Goal: Navigation & Orientation: Find specific page/section

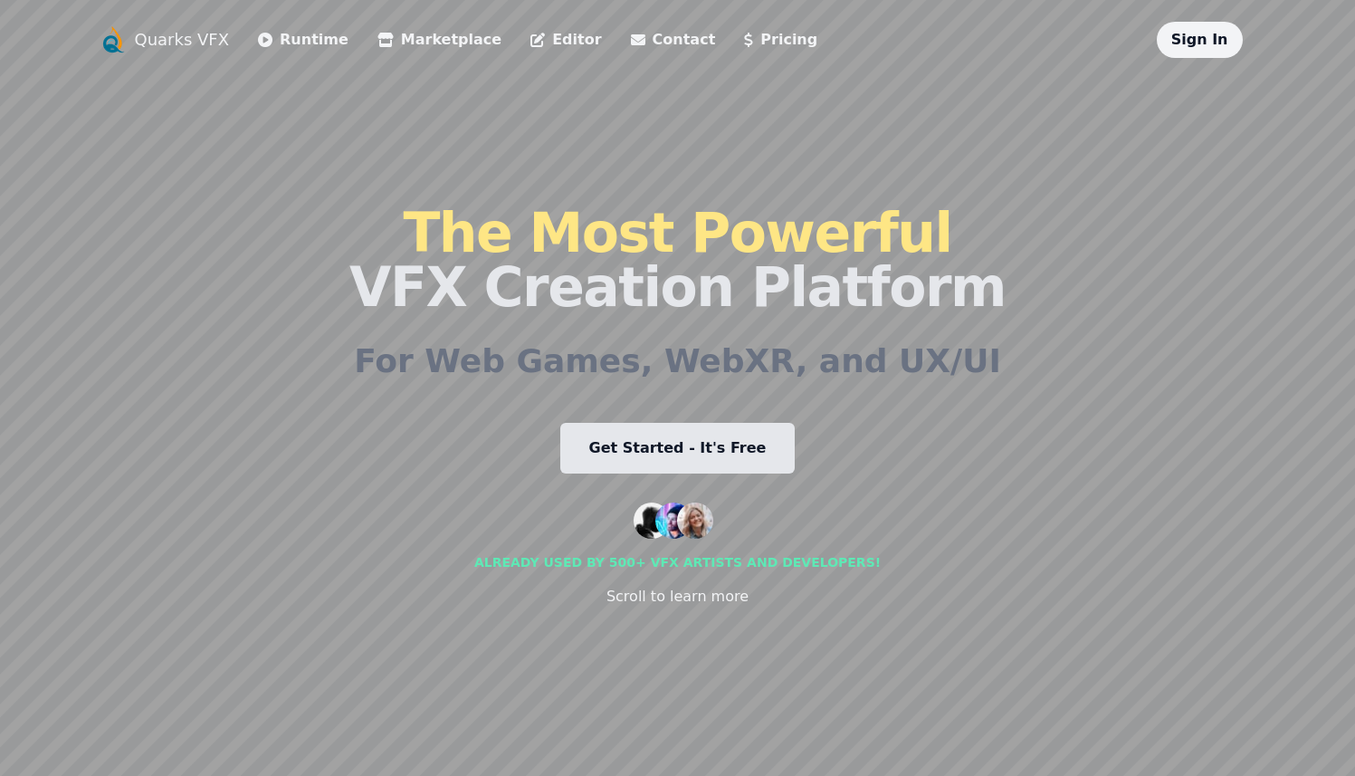
click at [1195, 46] on link "Sign In" at bounding box center [1199, 39] width 57 height 17
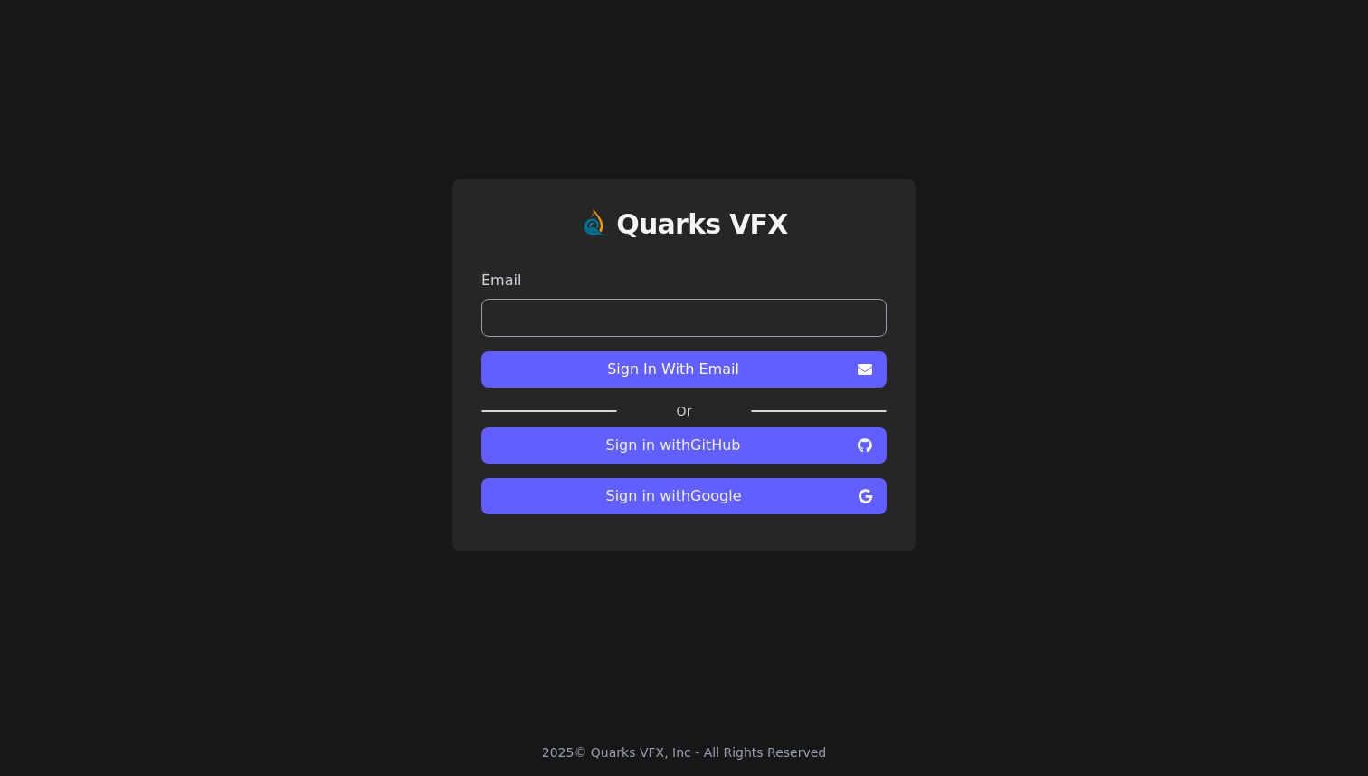
click at [728, 486] on span "Sign in with Google" at bounding box center [674, 496] width 356 height 22
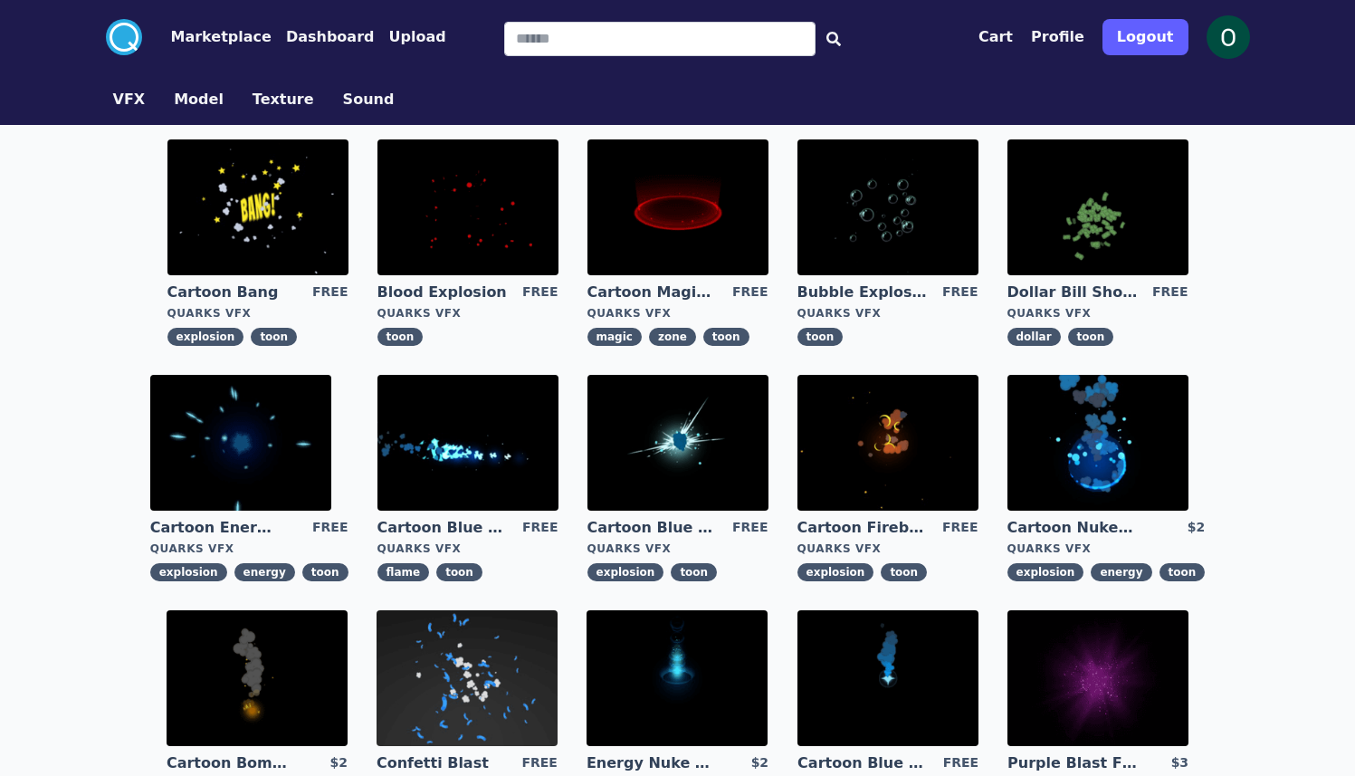
click at [1084, 39] on button "Profile" at bounding box center [1057, 37] width 53 height 22
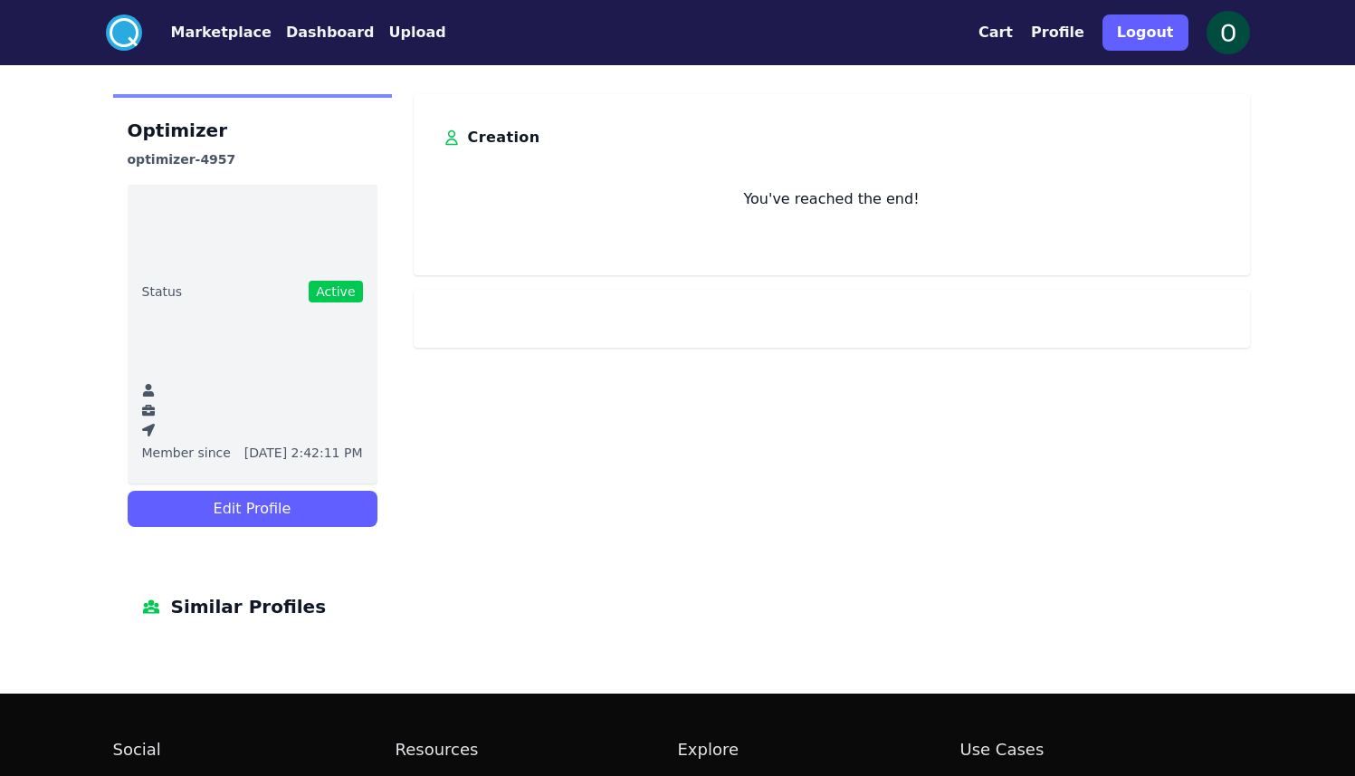
click at [991, 28] on div ".cls-1{fill:#fff;}.cls-2{fill:#29abe2;} Marketplace Dashboard Upload Cart Profi…" at bounding box center [678, 32] width 1158 height 65
click at [1013, 28] on button "Cart" at bounding box center [995, 33] width 34 height 22
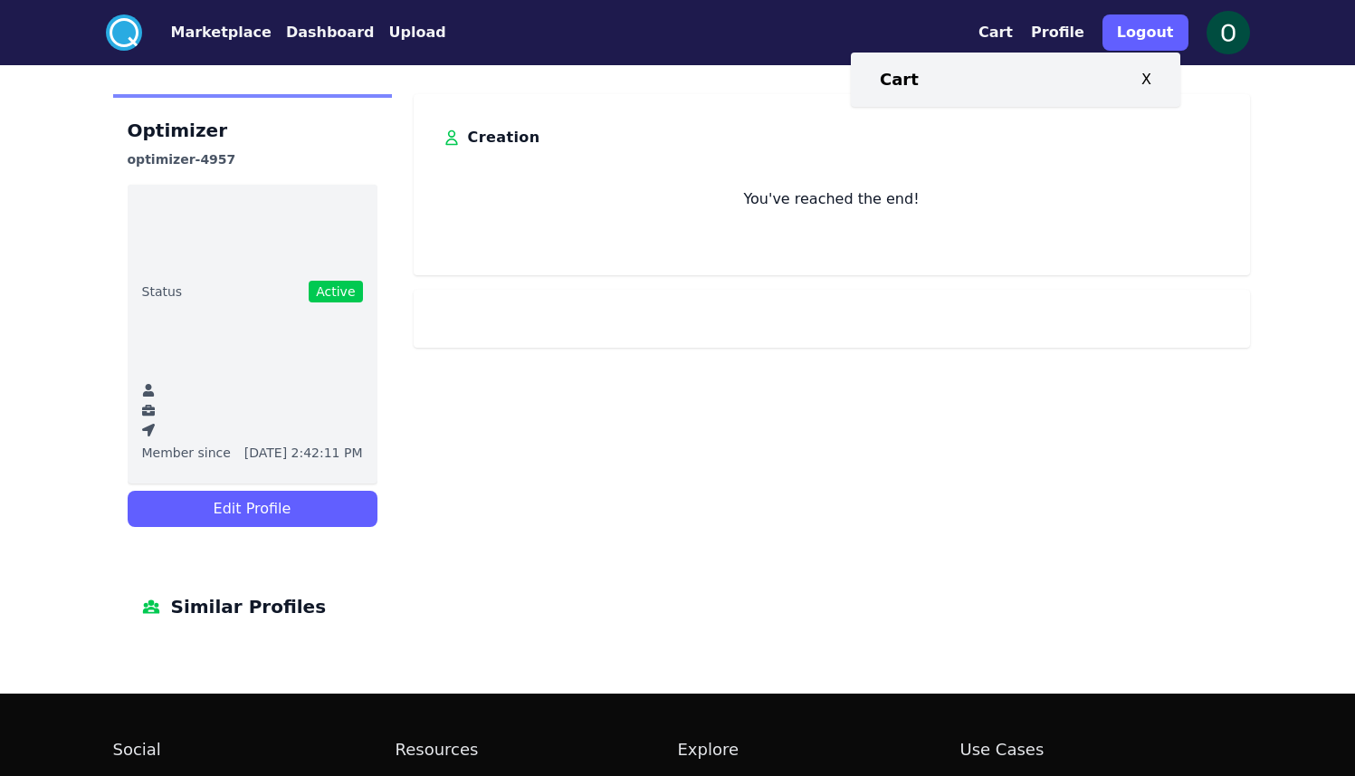
click at [1211, 29] on img at bounding box center [1227, 32] width 43 height 43
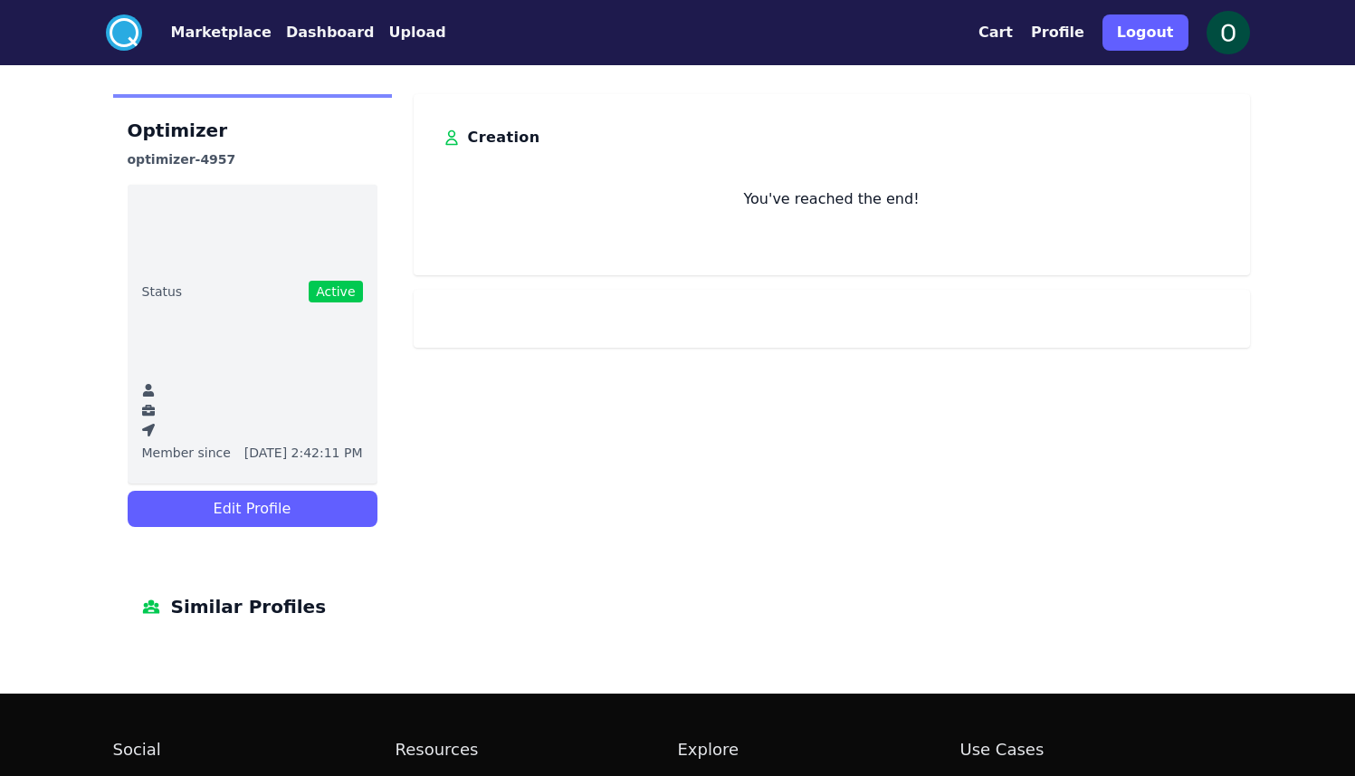
click at [125, 28] on circle at bounding box center [124, 32] width 36 height 36
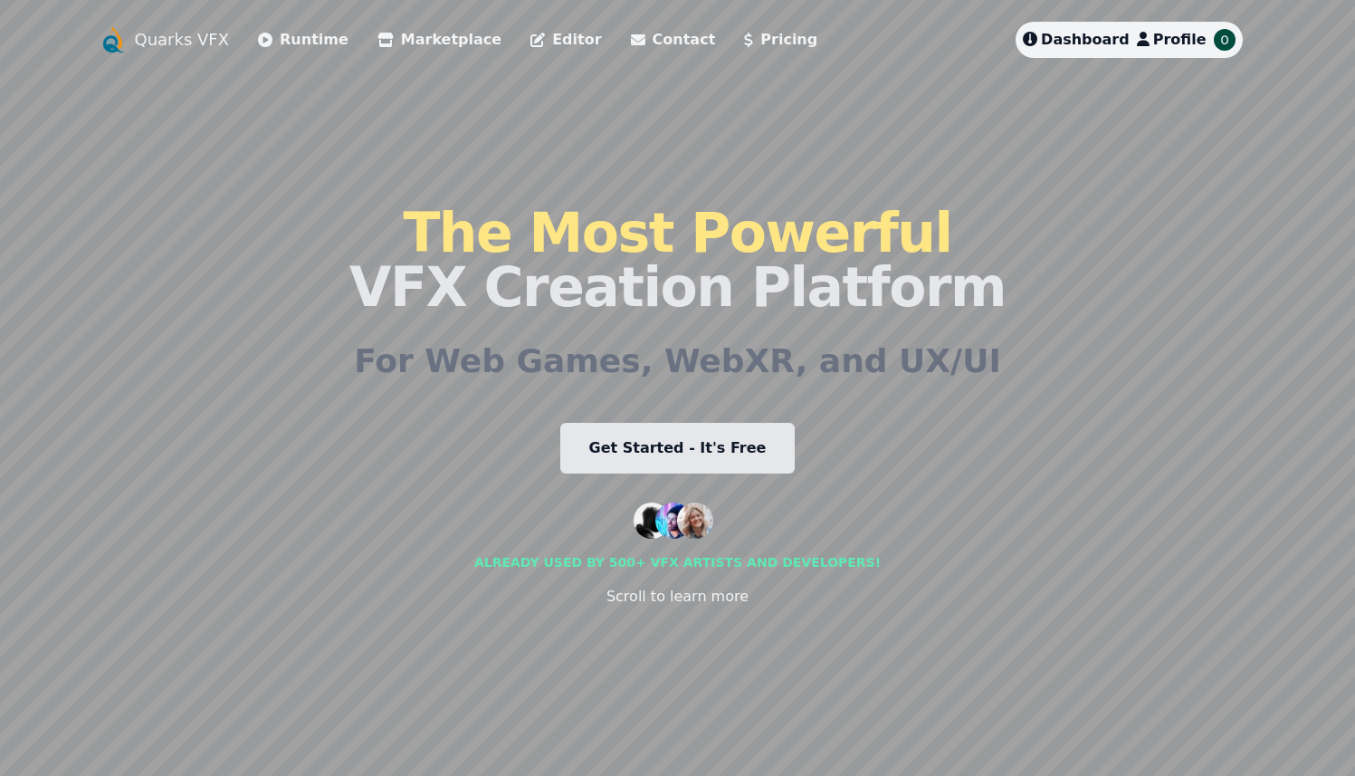
click at [530, 36] on link "Editor" at bounding box center [565, 40] width 71 height 22
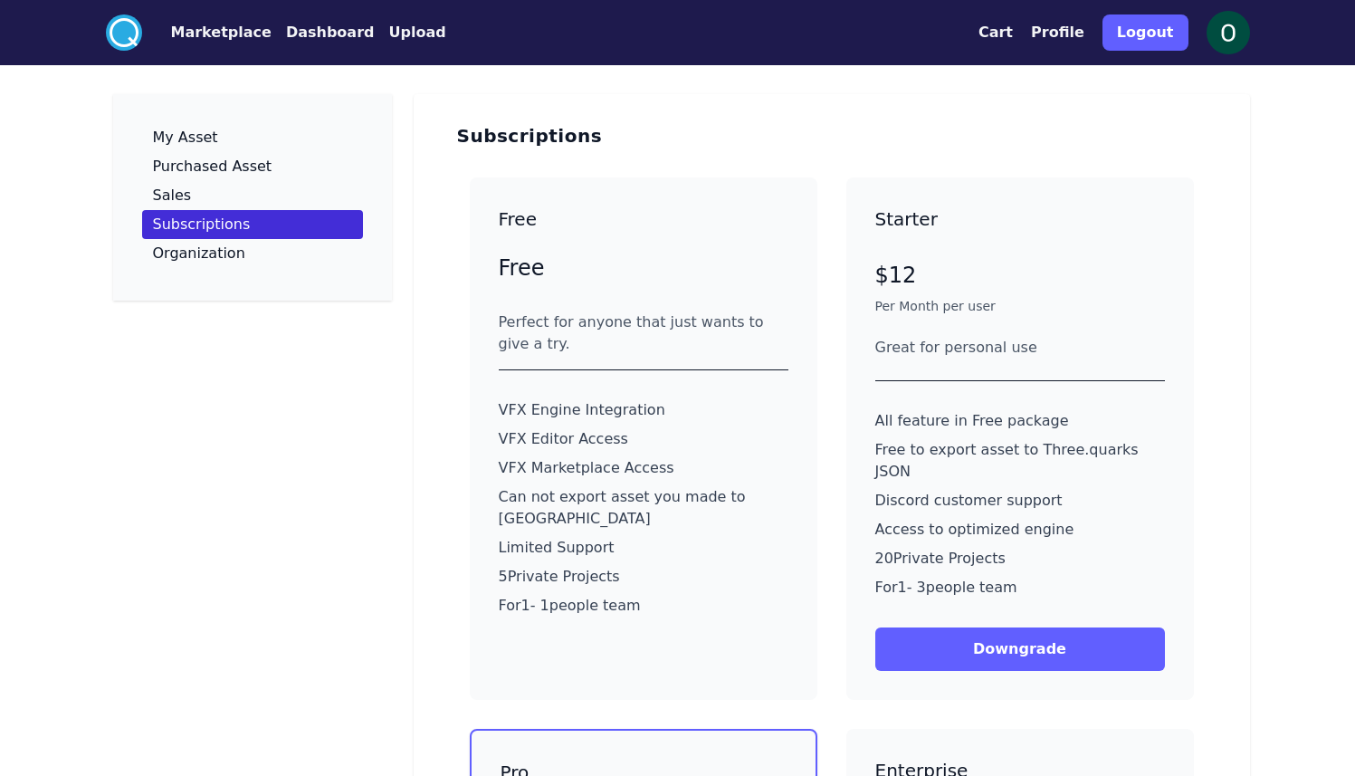
scroll to position [81, 0]
